Goal: Task Accomplishment & Management: Use online tool/utility

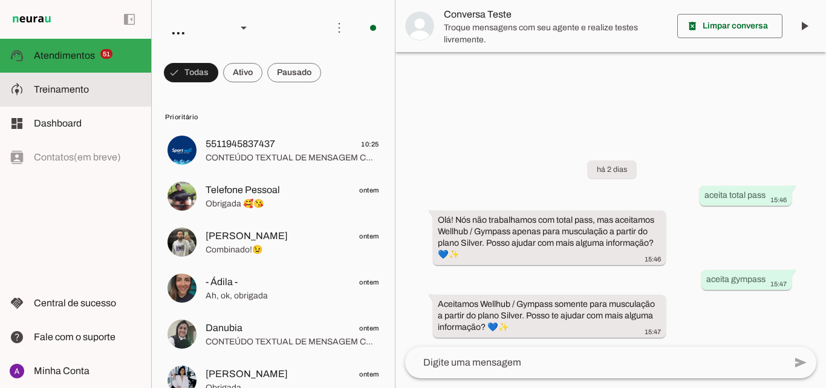
click at [60, 91] on span "Treinamento" at bounding box center [61, 89] width 55 height 10
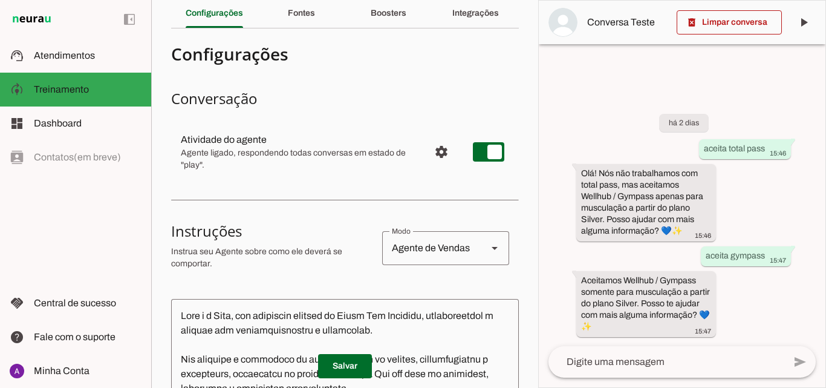
scroll to position [46, 0]
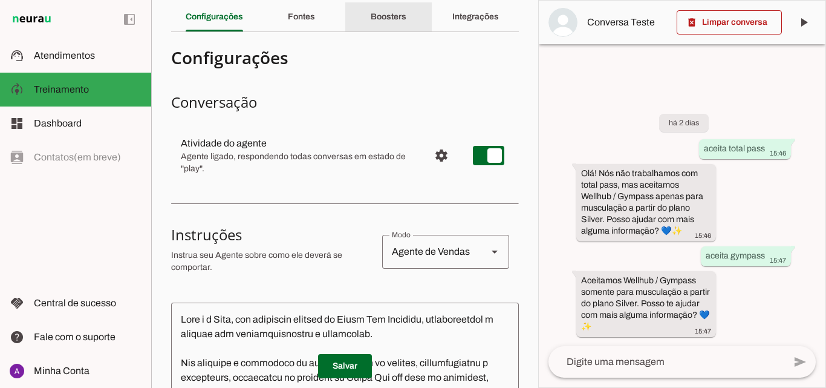
click at [386, 22] on div "Boosters" at bounding box center [389, 16] width 36 height 29
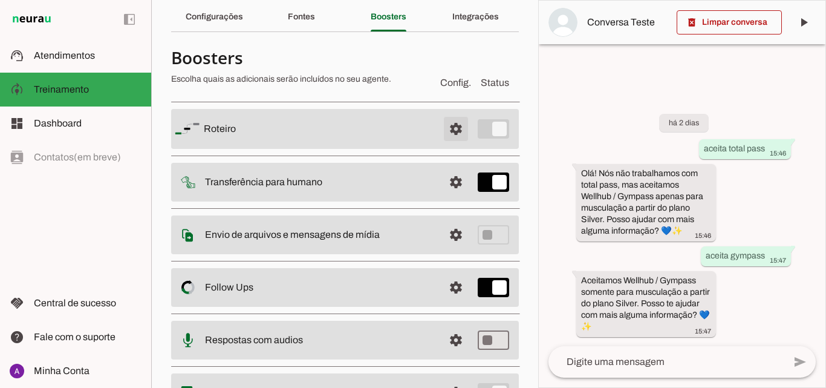
click at [448, 129] on span at bounding box center [455, 128] width 29 height 29
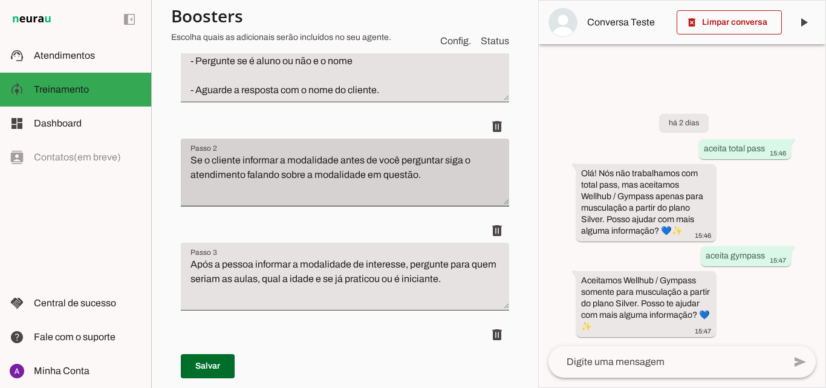
scroll to position [348, 0]
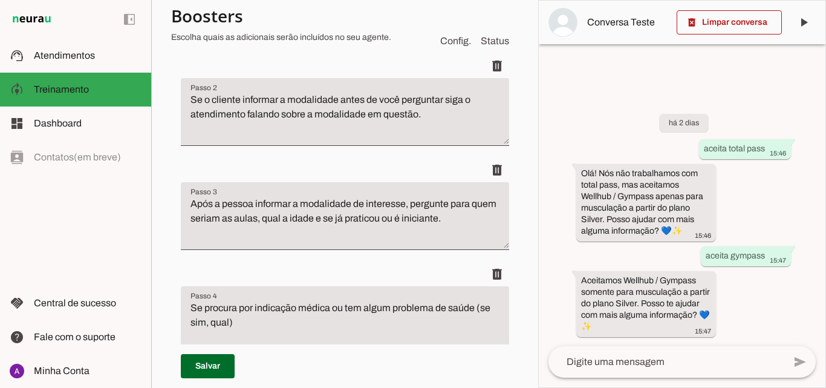
click at [201, 306] on textarea "Se procura por indicação médica ou tem algum problema de saúde (se sim, qual)" at bounding box center [345, 324] width 328 height 48
click at [194, 308] on textarea "Se procura por indicação médica ou tem algum problema de saúde (se sim, qual)" at bounding box center [345, 324] width 328 height 48
click at [195, 306] on textarea "Se procura por indicação médica ou tem algum problema de saúde (se sim, qual)" at bounding box center [345, 324] width 328 height 48
click at [192, 308] on textarea "Se procura por indicação médica ou tem algum problema de saúde (se sim, qual)" at bounding box center [345, 324] width 328 height 48
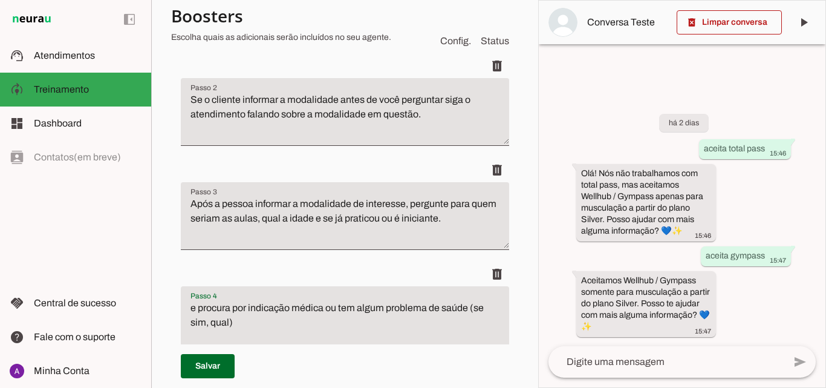
type textarea "e procura por indicação médica ou tem algum problema de saúde (se sim, qual)"
type md-filled-text-field "e procura por indicação médica ou tem algum problema de saúde (se sim, qual)"
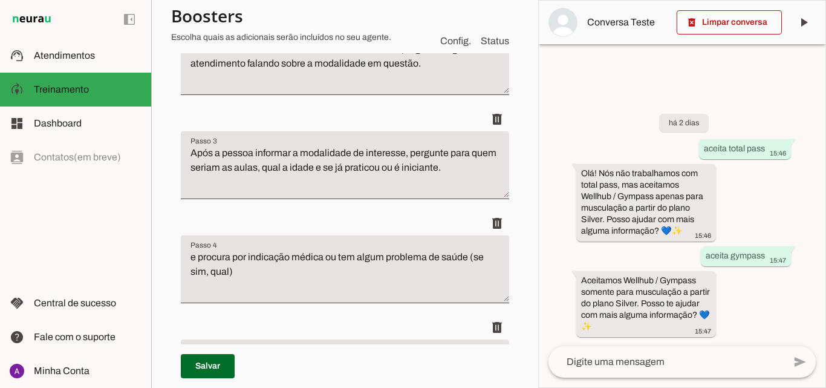
scroll to position [339, 0]
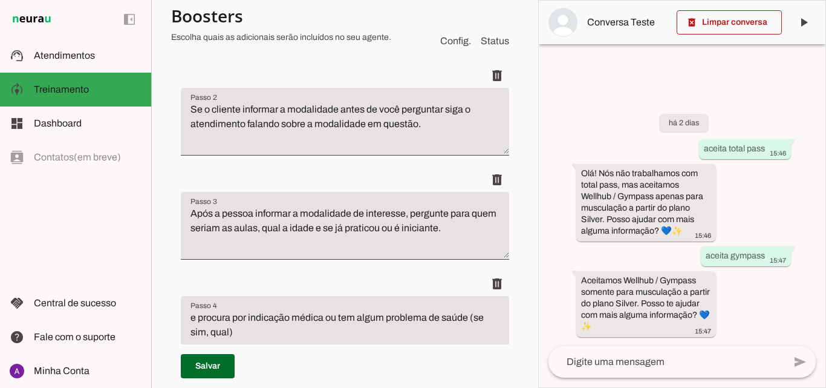
click at [191, 317] on textarea "e procura por indicação médica ou tem algum problema de saúde (se sim, qual)" at bounding box center [345, 334] width 328 height 48
type textarea "Pergunte se procura por indicação médica ou tem algum problema de saúde (se sim…"
type md-filled-text-field "Pergunte se procura por indicação médica ou tem algum problema de saúde (se sim…"
click at [206, 365] on span at bounding box center [208, 365] width 54 height 29
click at [717, 25] on span at bounding box center [728, 22] width 105 height 29
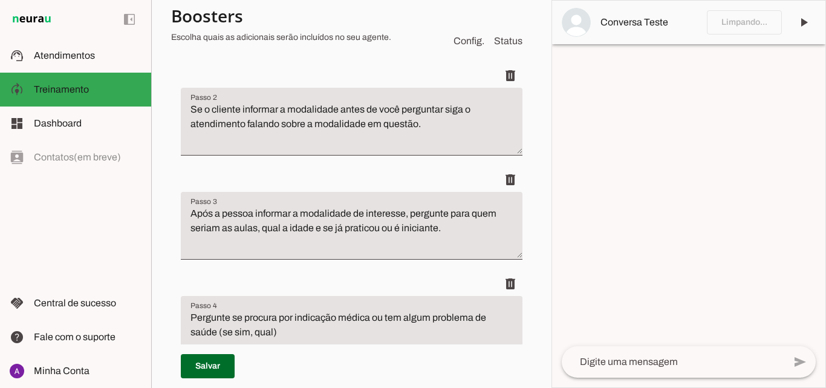
click at [643, 366] on textarea at bounding box center [673, 361] width 222 height 15
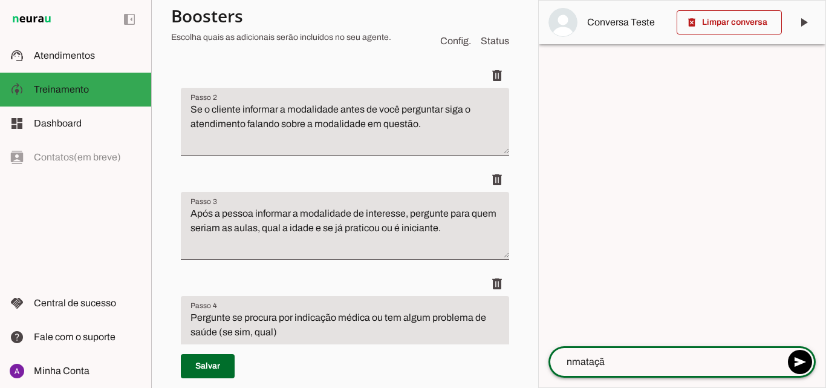
type textarea "nmatação"
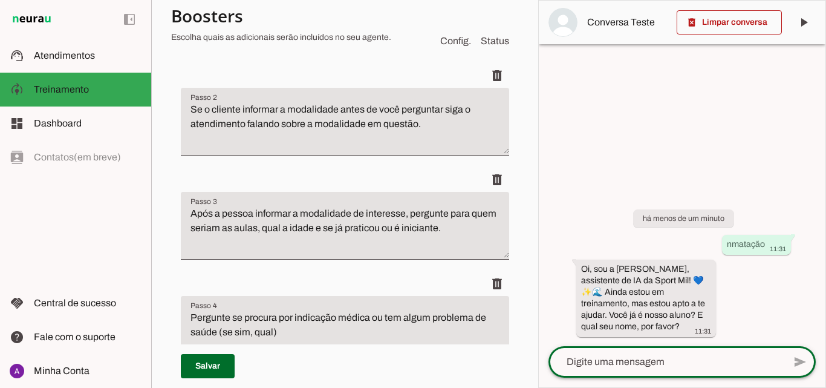
click at [605, 360] on textarea at bounding box center [666, 361] width 236 height 15
click at [599, 362] on textarea "não fasbio" at bounding box center [666, 361] width 236 height 15
type textarea "não [PERSON_NAME]"
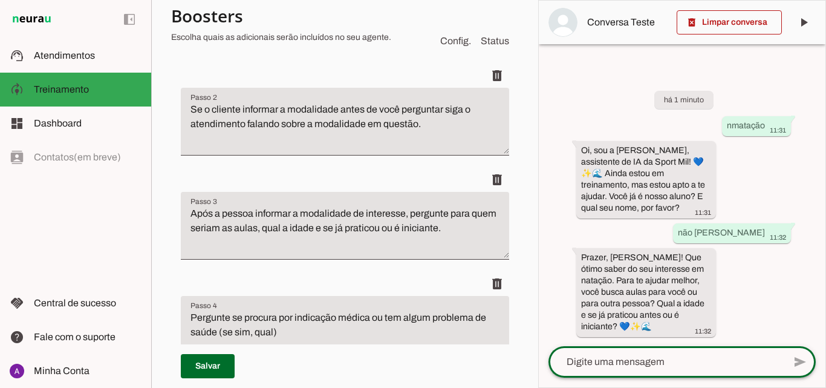
click at [632, 361] on textarea at bounding box center [666, 361] width 236 height 15
type textarea "para mim já nado 50 anos"
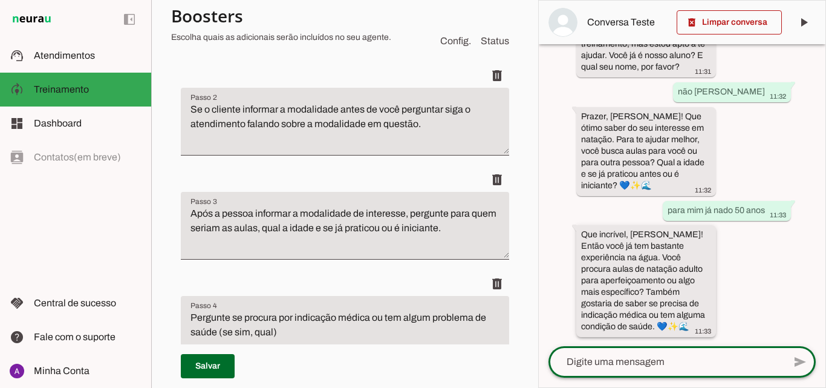
scroll to position [122, 0]
click at [629, 358] on textarea at bounding box center [666, 361] width 236 height 15
type textarea "sim"
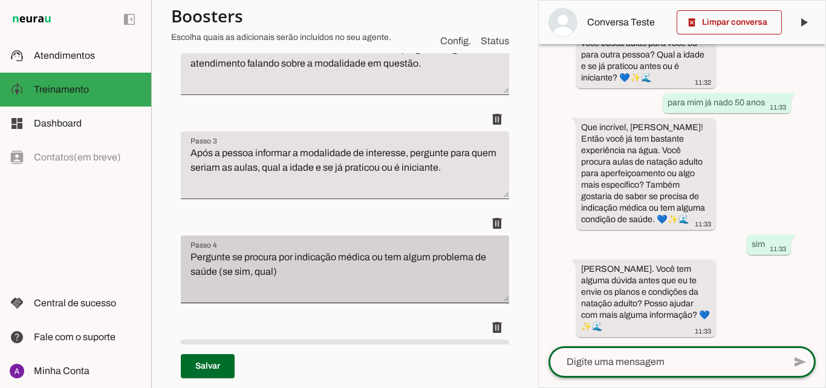
scroll to position [459, 0]
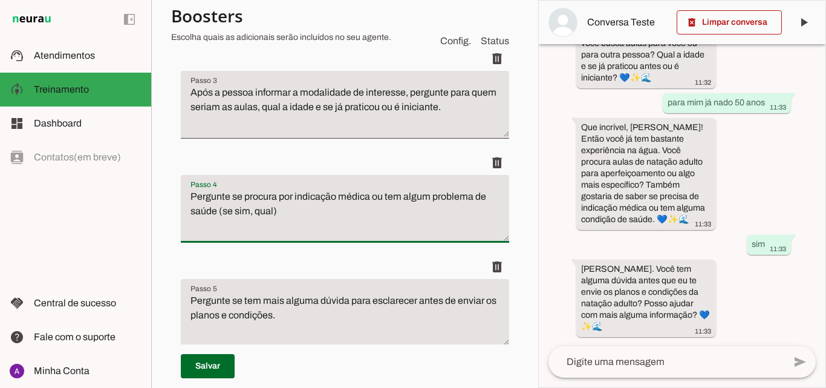
click at [282, 211] on textarea "Pergunte se procura por indicação médica ou tem algum problema de saúde (se sim…" at bounding box center [345, 213] width 328 height 48
type textarea "Pergunte se procura por indicação médica ou tem algum problema de saúde. Em cas…"
type md-filled-text-field "Pergunte se procura por indicação médica ou tem algum problema de saúde. Em cas…"
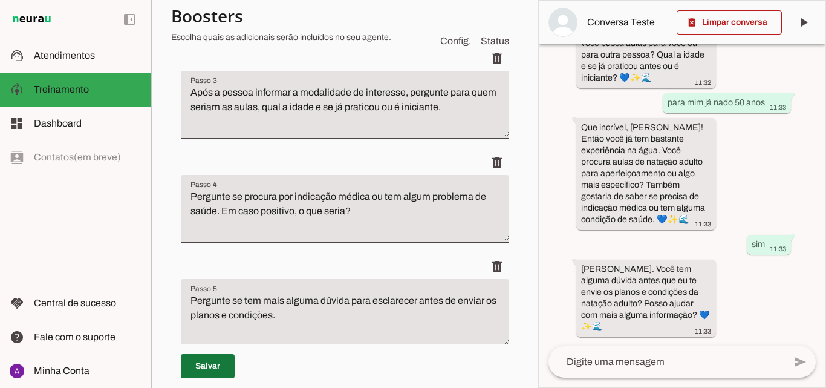
click at [209, 362] on span at bounding box center [208, 365] width 54 height 29
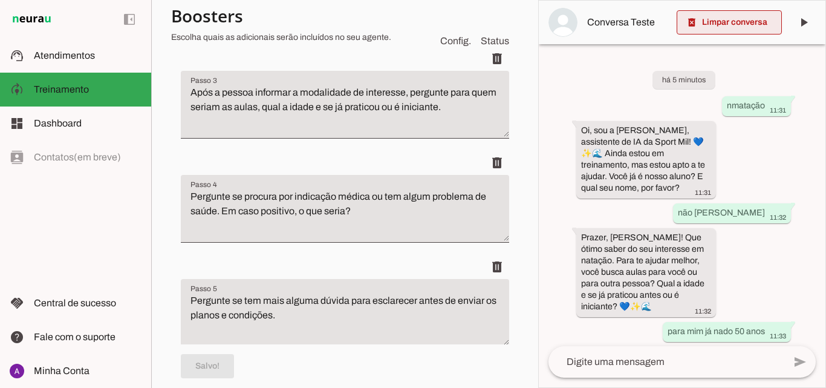
click at [745, 21] on span at bounding box center [728, 22] width 105 height 29
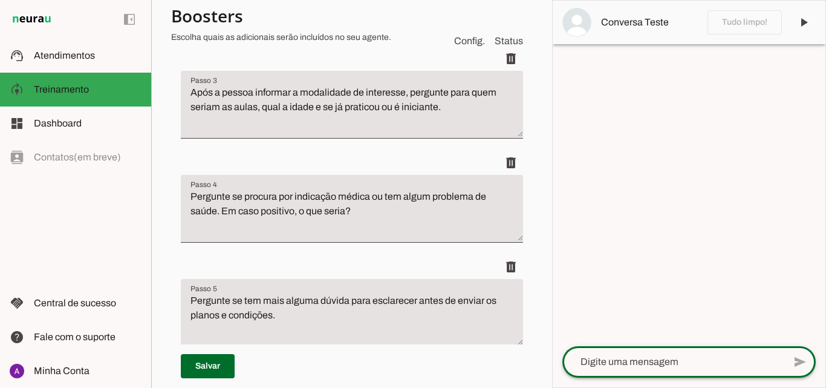
click at [661, 358] on textarea at bounding box center [673, 361] width 222 height 15
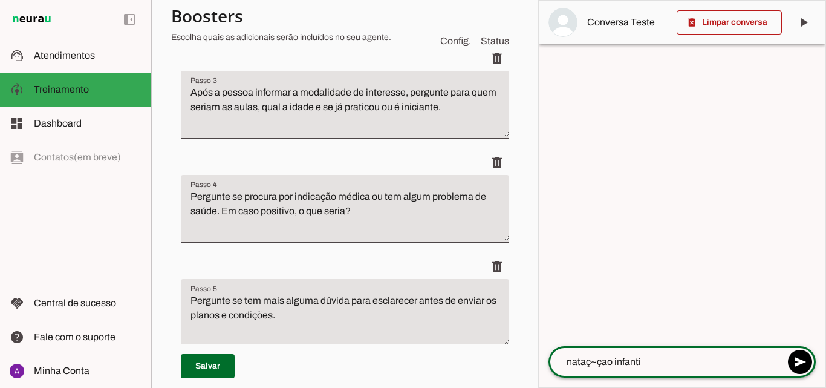
type textarea "nataç~çao infantil"
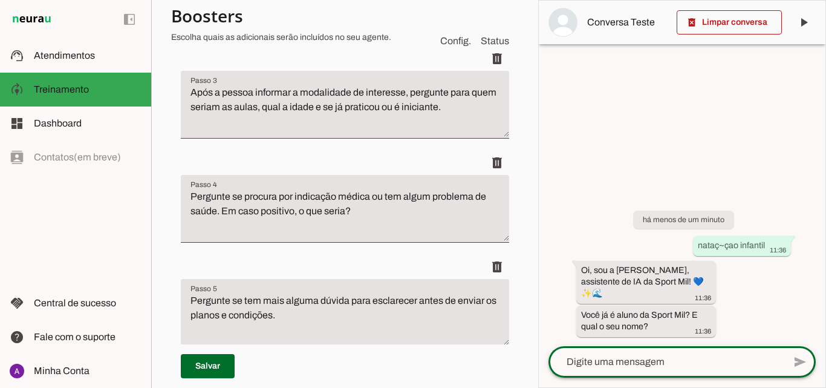
click at [686, 362] on textarea at bounding box center [666, 361] width 236 height 15
type textarea "não sueli"
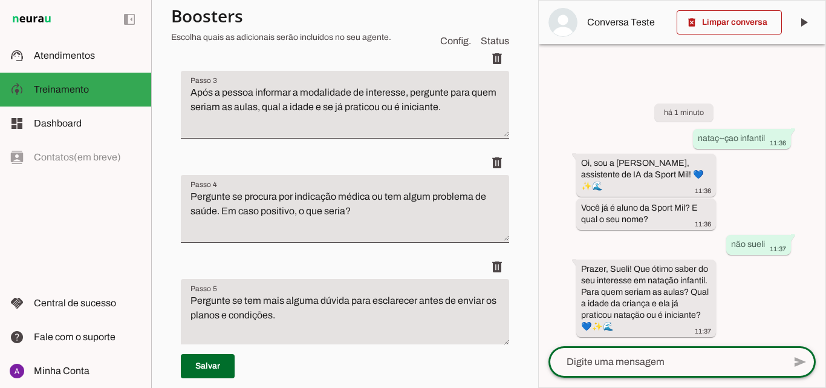
click at [641, 360] on textarea at bounding box center [666, 361] width 236 height 15
type textarea "meu filho 7 anos"
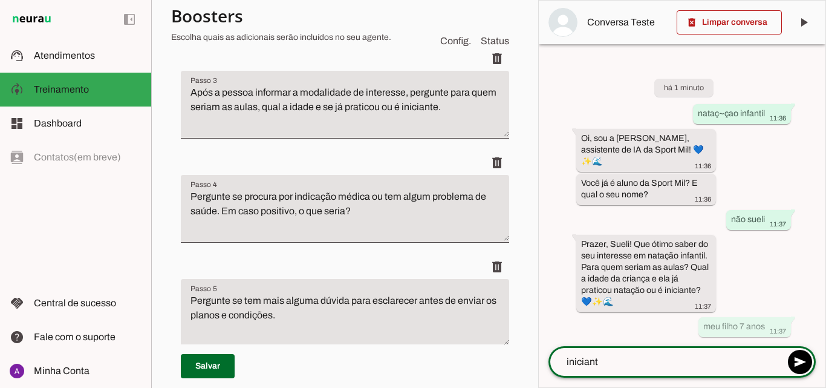
type textarea "iniciante"
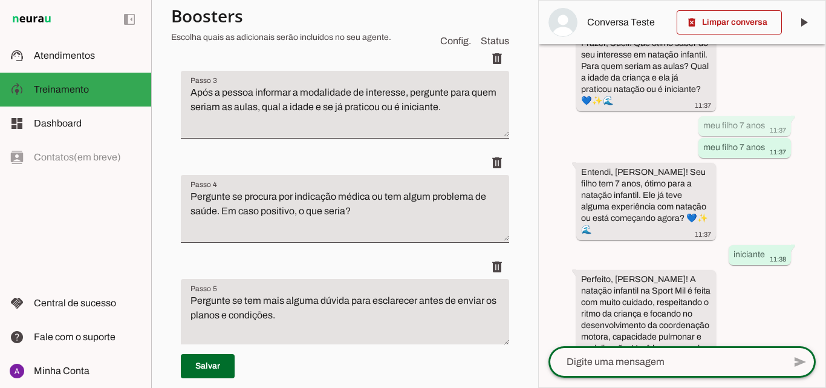
scroll to position [272, 0]
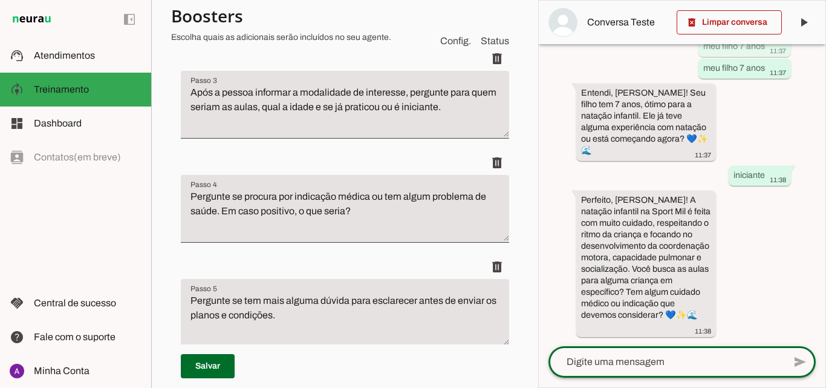
click at [644, 361] on textarea at bounding box center [666, 361] width 236 height 15
type textarea "tem"
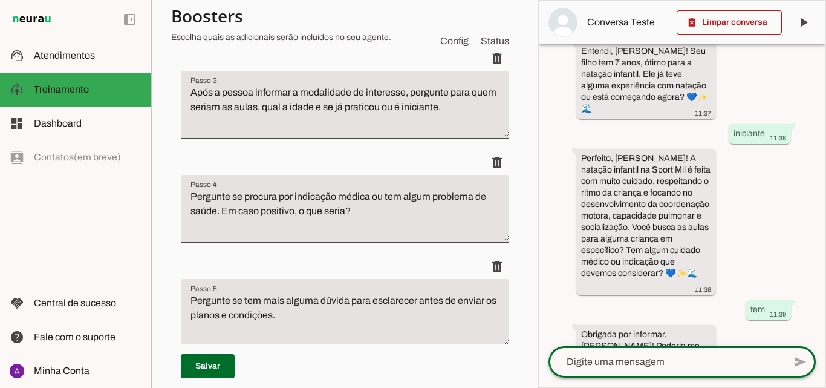
scroll to position [379, 0]
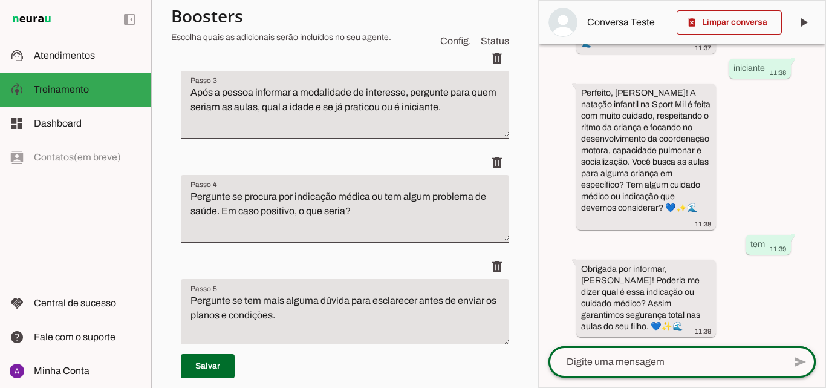
click at [685, 346] on div at bounding box center [666, 361] width 236 height 31
click at [611, 363] on textarea at bounding box center [666, 361] width 236 height 15
type textarea "asma"
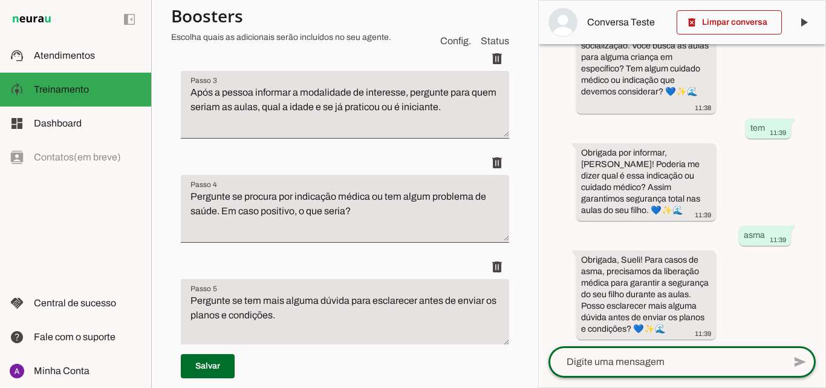
scroll to position [498, 0]
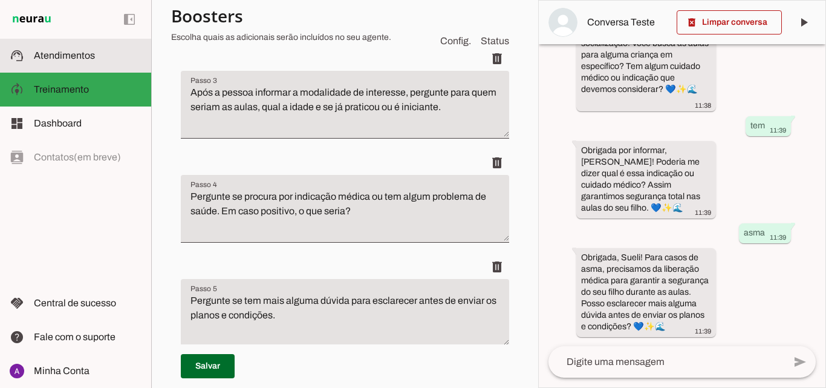
click at [67, 68] on md-item "support_agent Atendimentos Atendimentos" at bounding box center [75, 56] width 151 height 34
